Goal: Find specific page/section: Find specific page/section

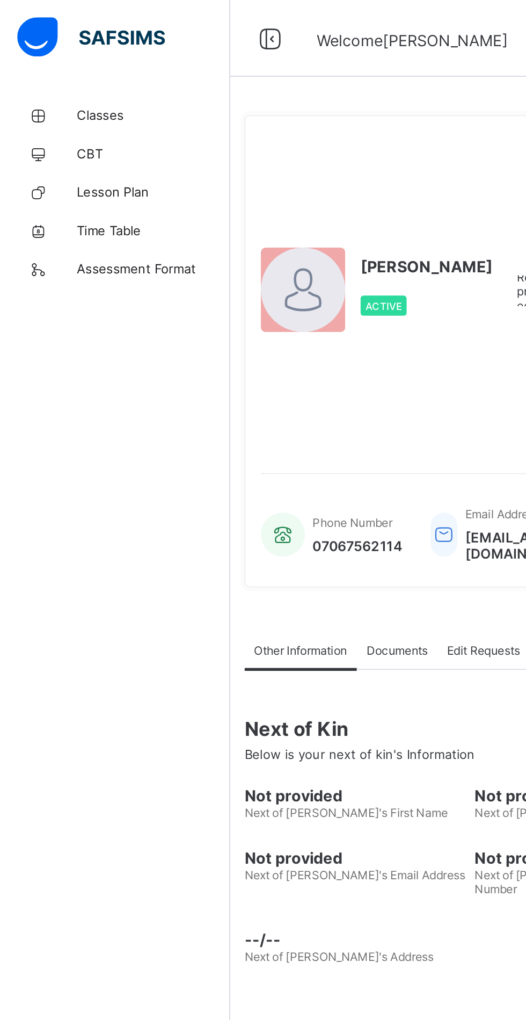
click at [86, 67] on span "Classes" at bounding box center [86, 64] width 86 height 9
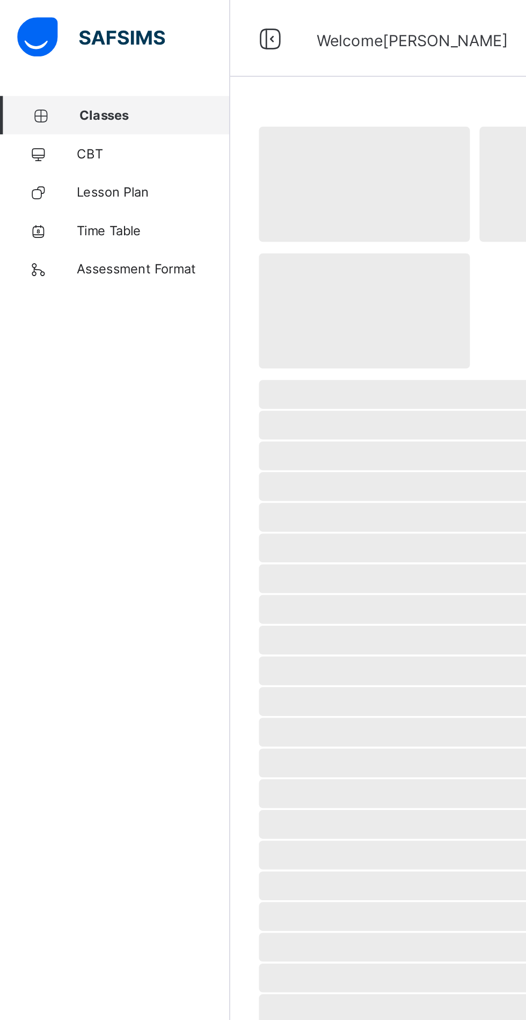
click at [86, 68] on span "Classes" at bounding box center [87, 64] width 84 height 9
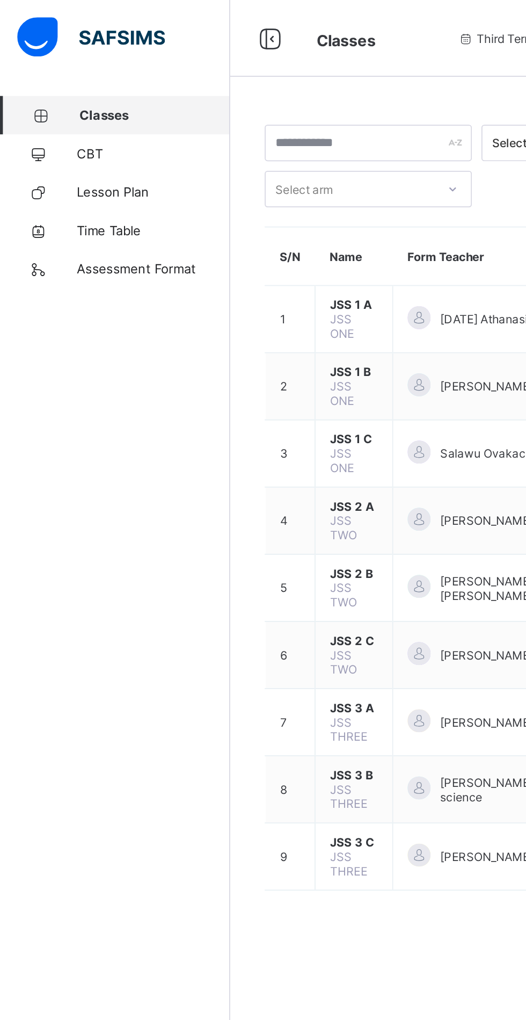
click at [200, 204] on span "JSS 1 B" at bounding box center [198, 208] width 27 height 8
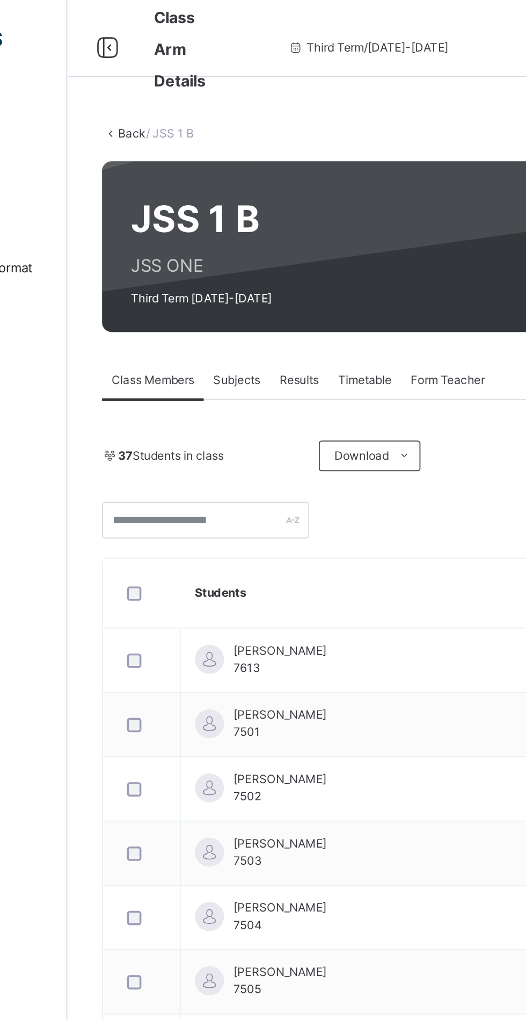
click at [162, 18] on div at bounding box center [151, 26] width 34 height 17
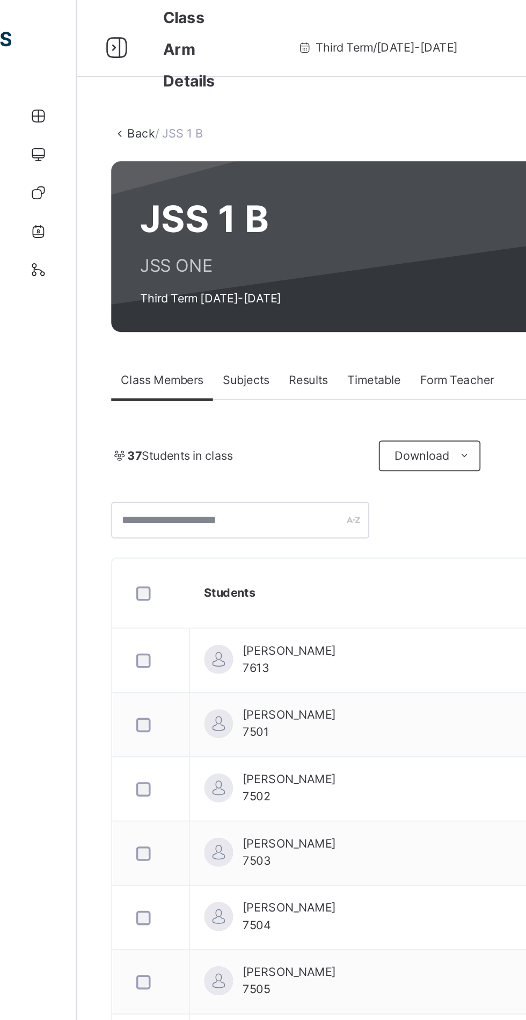
click at [70, 18] on icon at bounding box center [65, 26] width 18 height 19
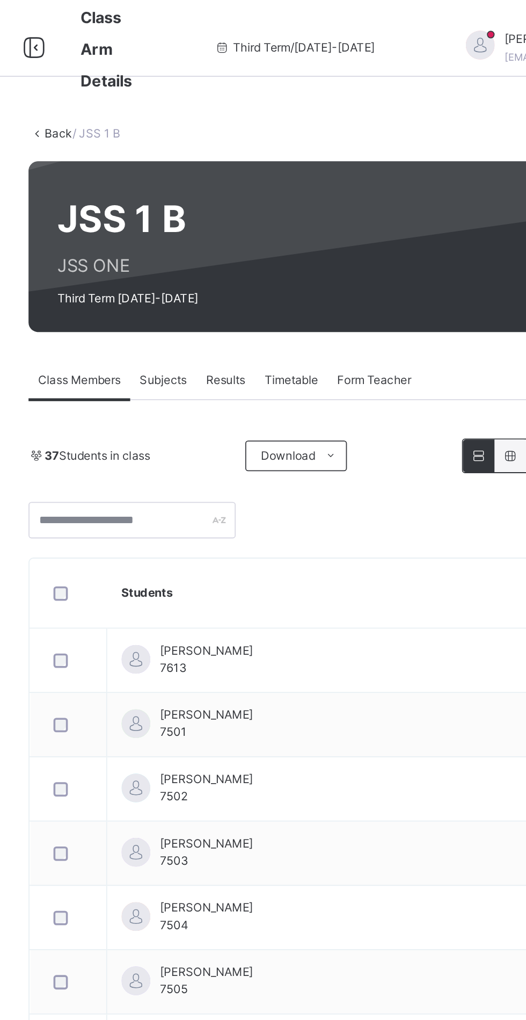
click at [301, 22] on span "Third Term / [DATE]-[DATE]" at bounding box center [297, 27] width 90 height 10
click at [264, 19] on div "Third Term / [DATE]-[DATE]" at bounding box center [297, 26] width 160 height 43
